Goal: Browse casually: Explore the website without a specific task or goal

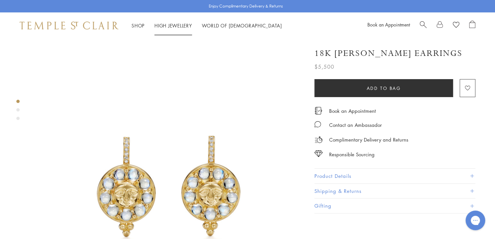
click at [169, 27] on link "High Jewellery High Jewellery" at bounding box center [173, 25] width 38 height 7
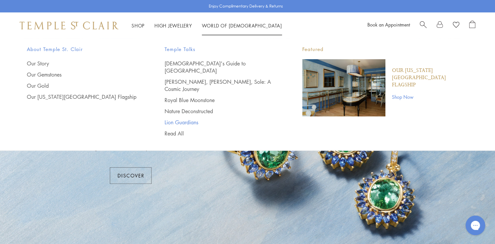
click at [172, 119] on link "Lion Guardians" at bounding box center [221, 122] width 112 height 7
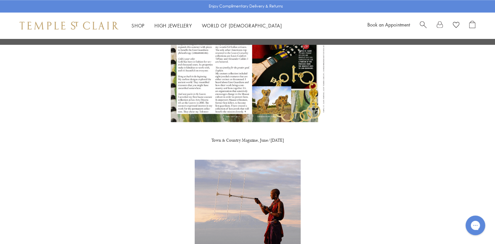
scroll to position [851, 0]
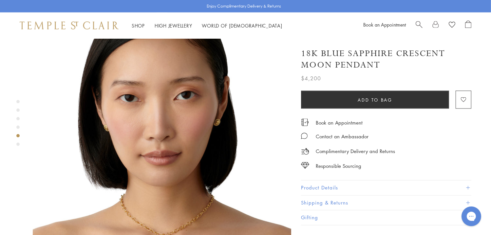
scroll to position [1145, 0]
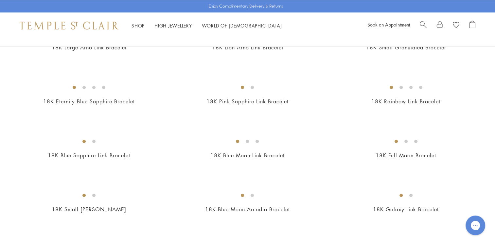
scroll to position [458, 0]
